Goal: Go to known website: Access a specific website the user already knows

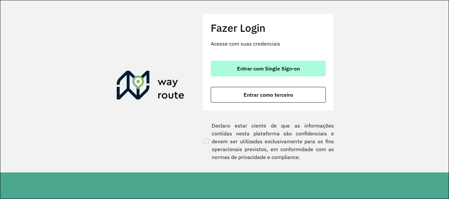
click at [295, 71] on span "Entrar com Single Sign-on" at bounding box center [268, 68] width 63 height 5
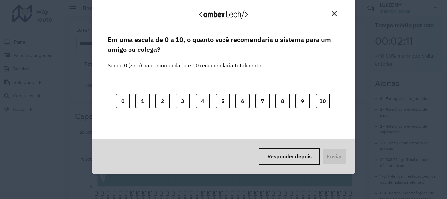
click at [336, 10] on button "Close" at bounding box center [334, 14] width 10 height 10
